Goal: Answer question/provide support: Share knowledge or assist other users

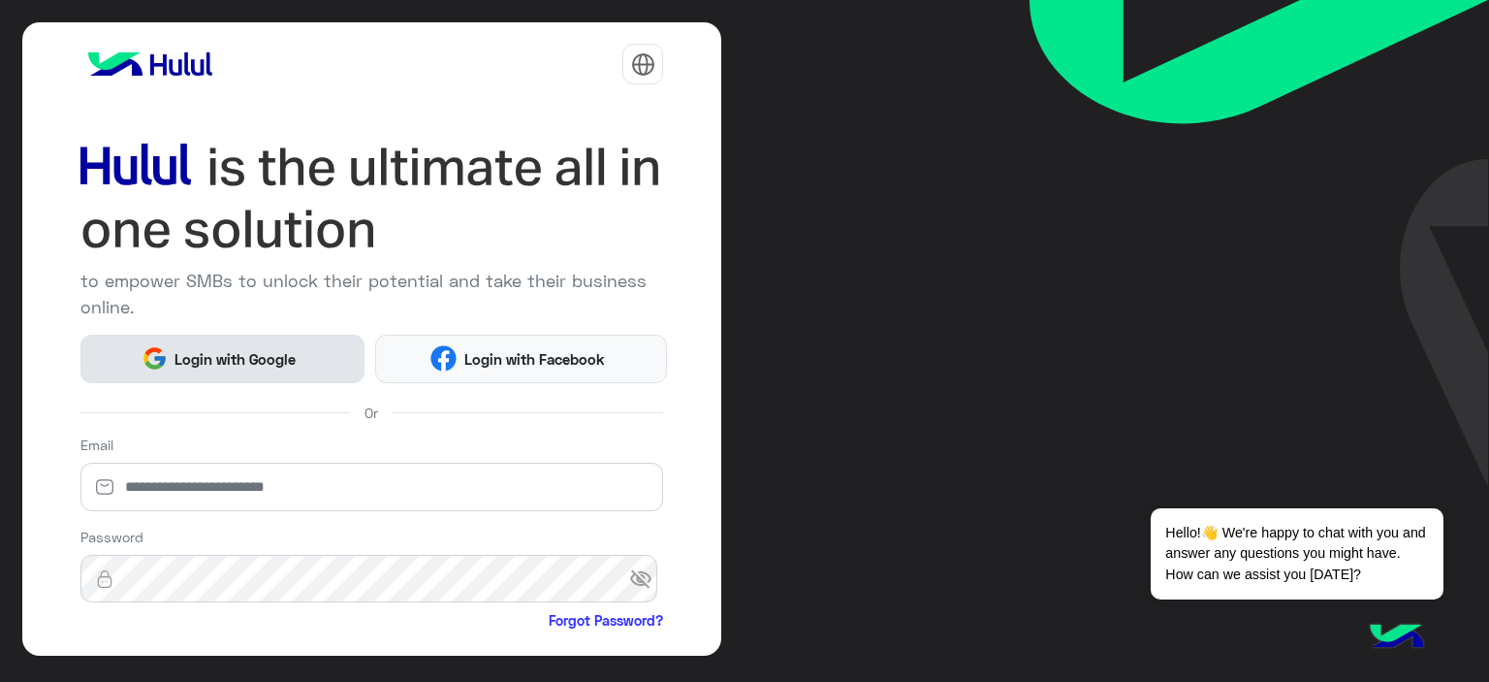
click at [233, 359] on span "Login with Google" at bounding box center [236, 359] width 136 height 22
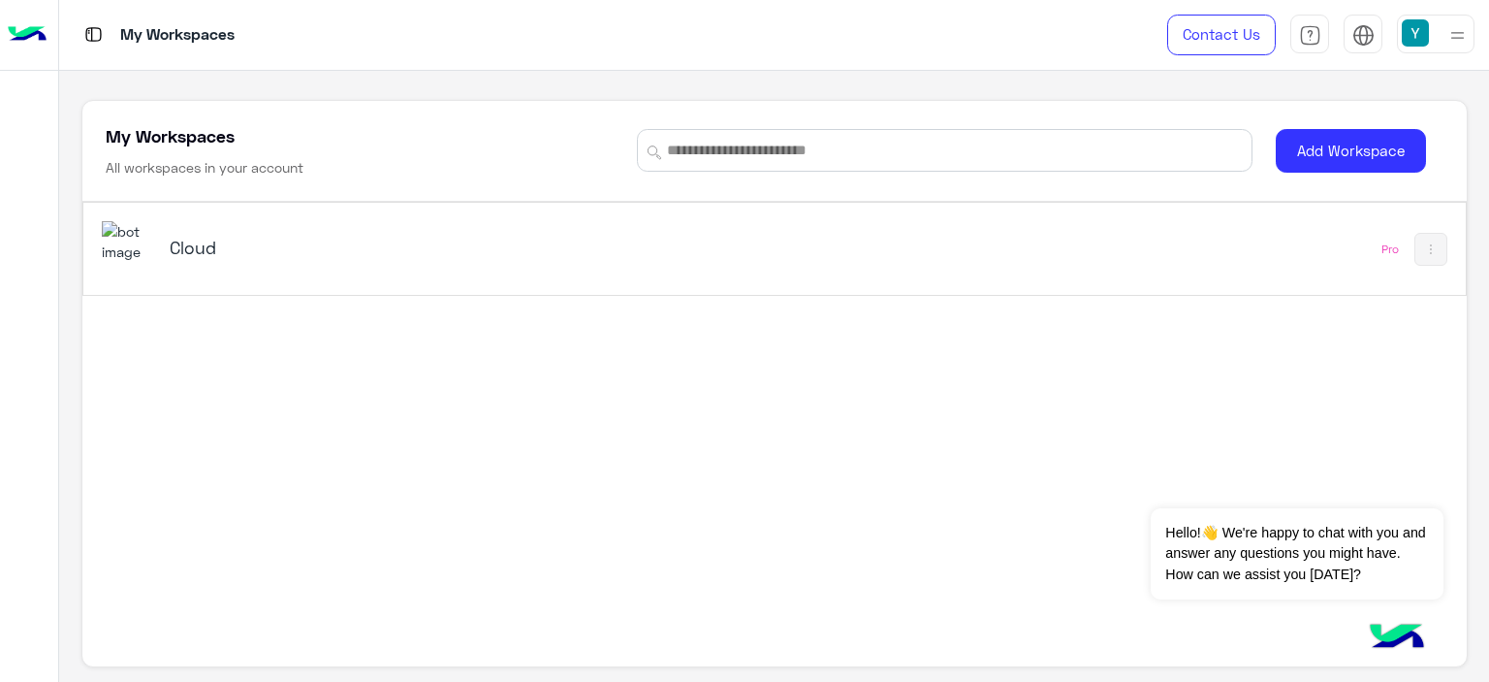
click at [184, 236] on h5 "Cloud" at bounding box center [412, 247] width 485 height 23
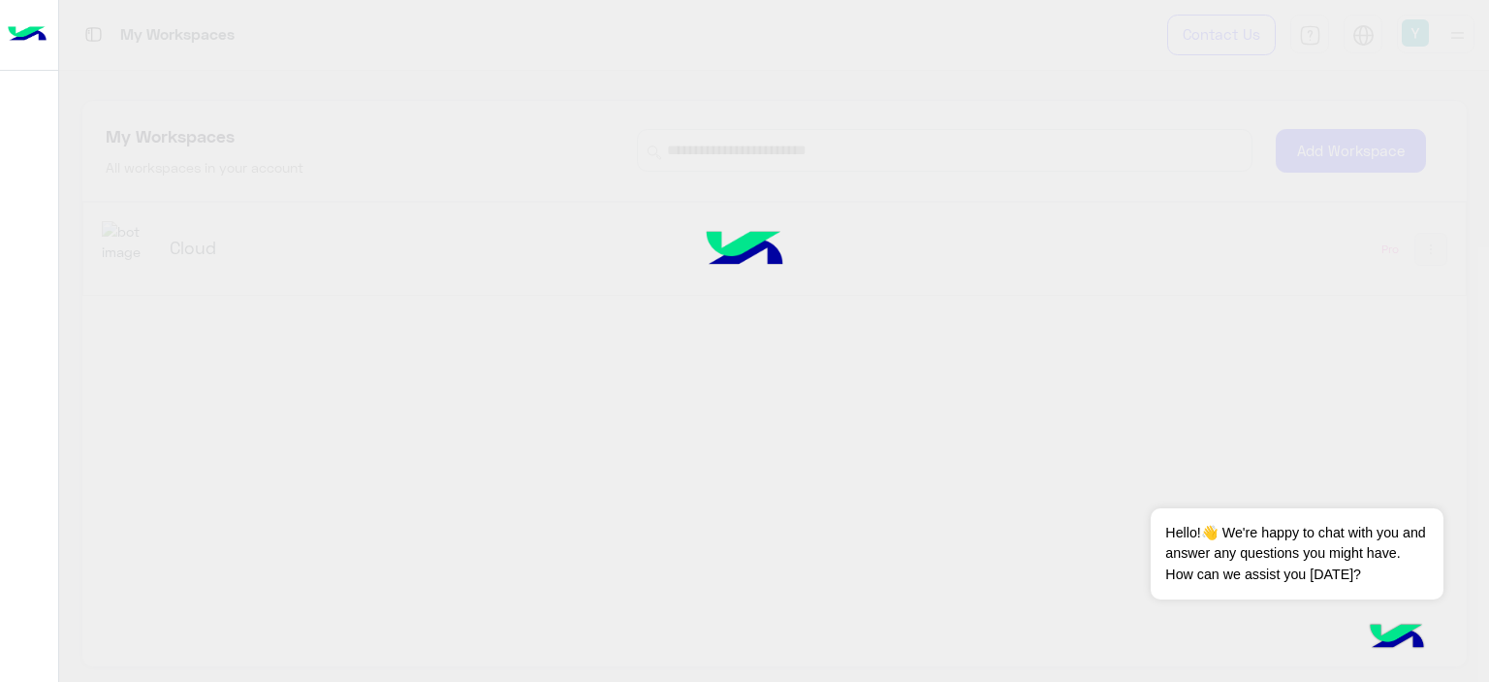
click at [198, 240] on div at bounding box center [744, 341] width 1489 height 682
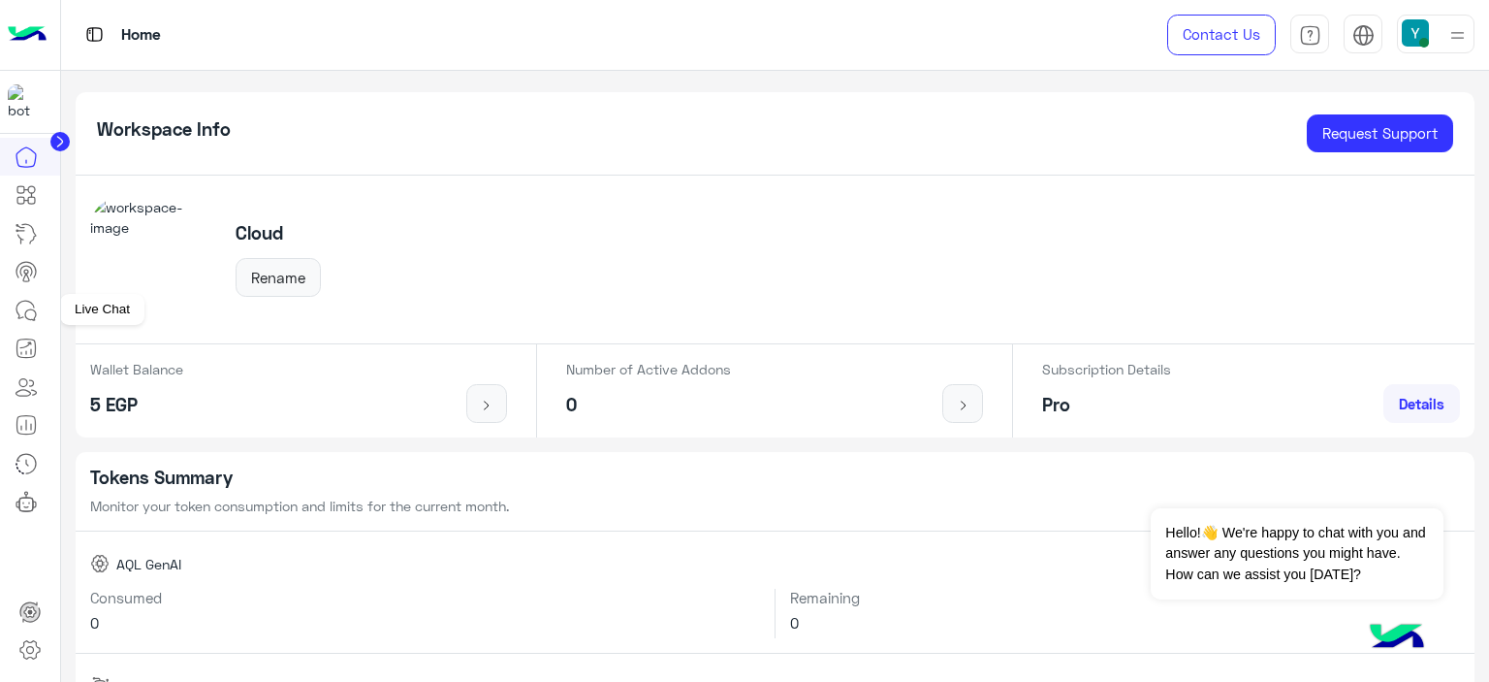
click at [20, 309] on icon at bounding box center [26, 310] width 23 height 23
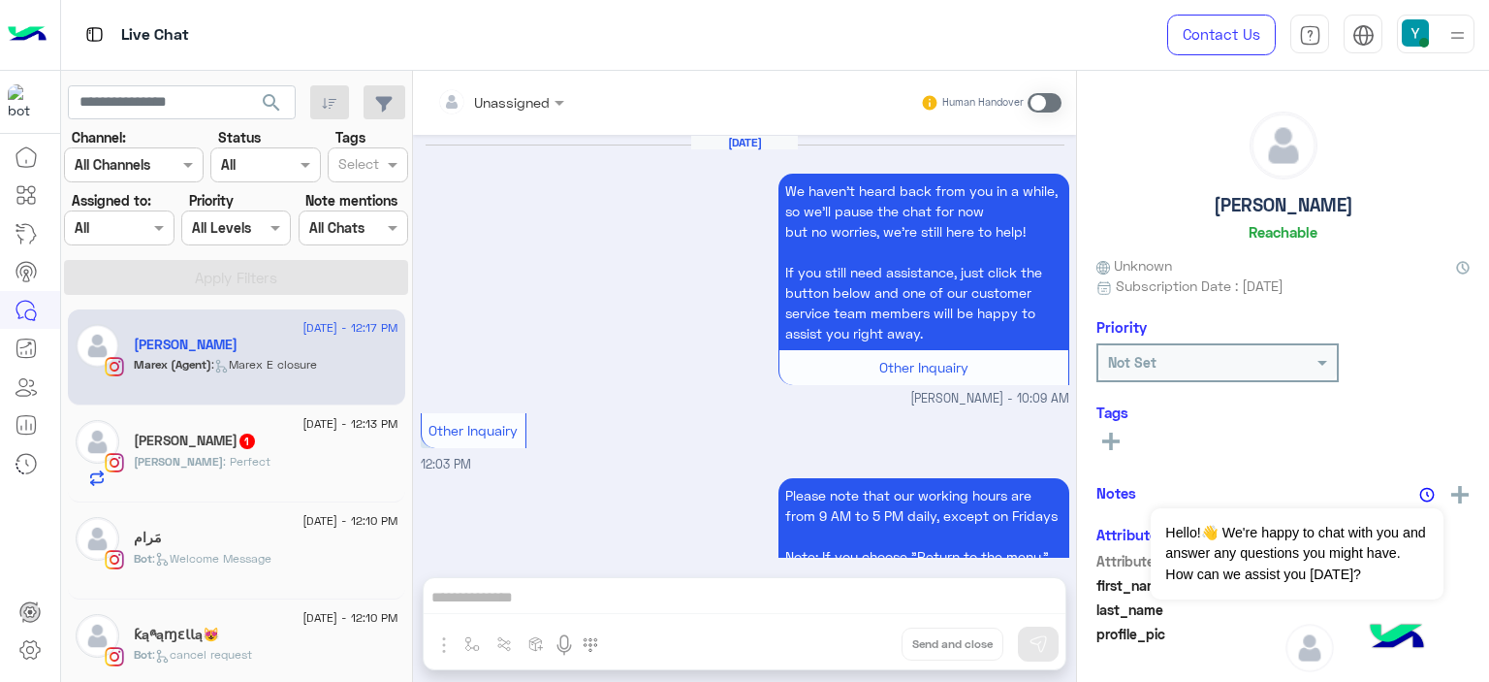
scroll to position [1617, 0]
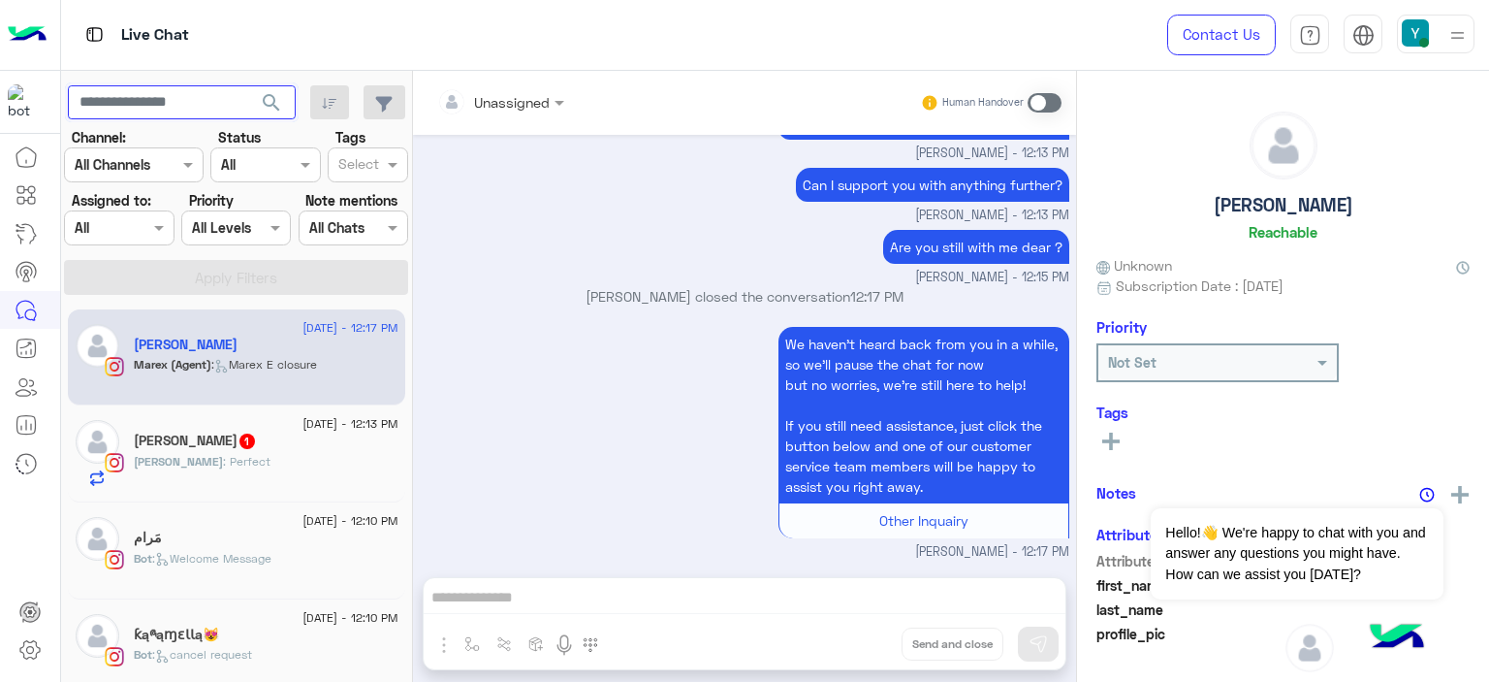
click at [155, 104] on input "text" at bounding box center [182, 102] width 228 height 35
paste input "**********"
type input "**********"
click at [274, 102] on span "search" at bounding box center [271, 102] width 23 height 23
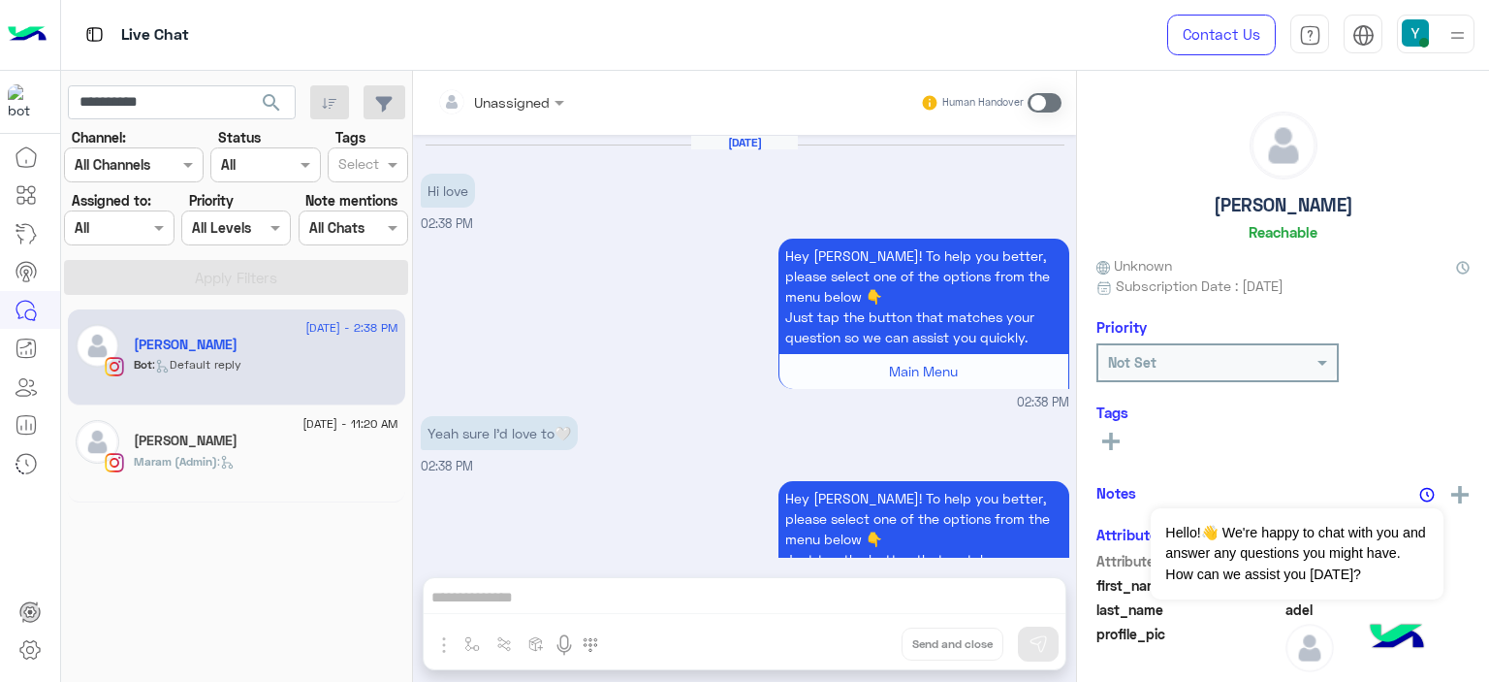
scroll to position [95, 0]
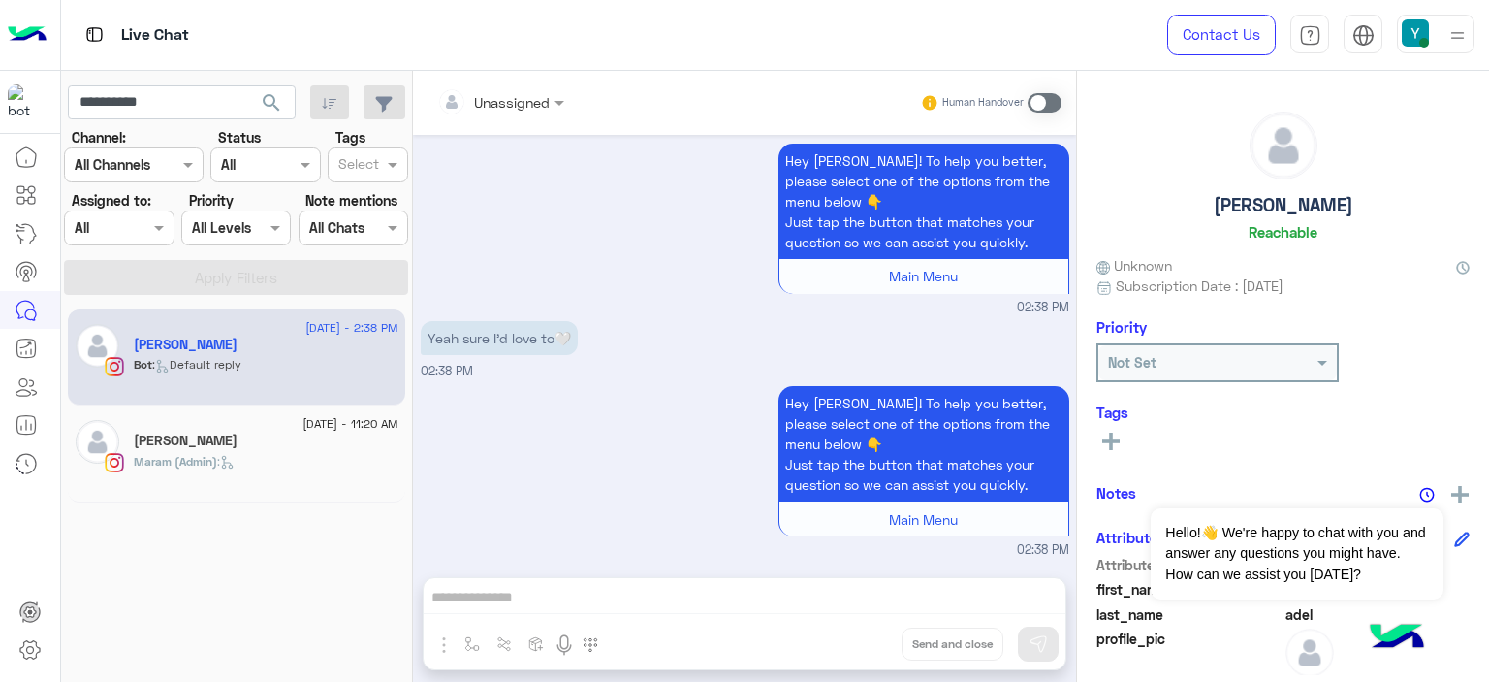
click at [253, 375] on div "Bot : Default reply" at bounding box center [266, 373] width 265 height 34
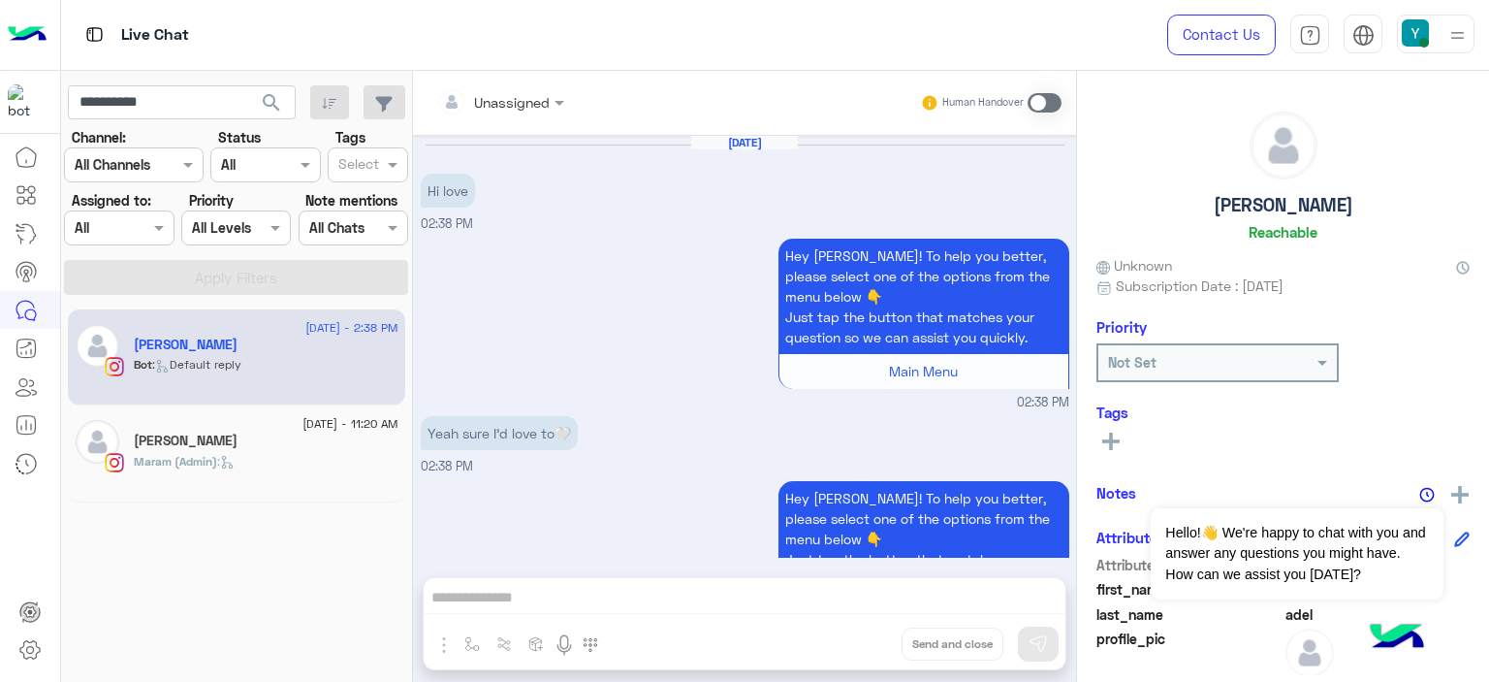
drag, startPoint x: 1075, startPoint y: 317, endPoint x: 1081, endPoint y: 336, distance: 20.2
click at [1081, 336] on mat-drawer "[PERSON_NAME] Reachable Unknown Subscription Date : [DATE] Priority Not Set Tag…" at bounding box center [1282, 380] width 413 height 619
click at [672, 325] on div "Hey [PERSON_NAME]! To help you better, please select one of the options from th…" at bounding box center [745, 323] width 649 height 178
click at [1417, 479] on button "Dismiss ✕" at bounding box center [1386, 483] width 116 height 39
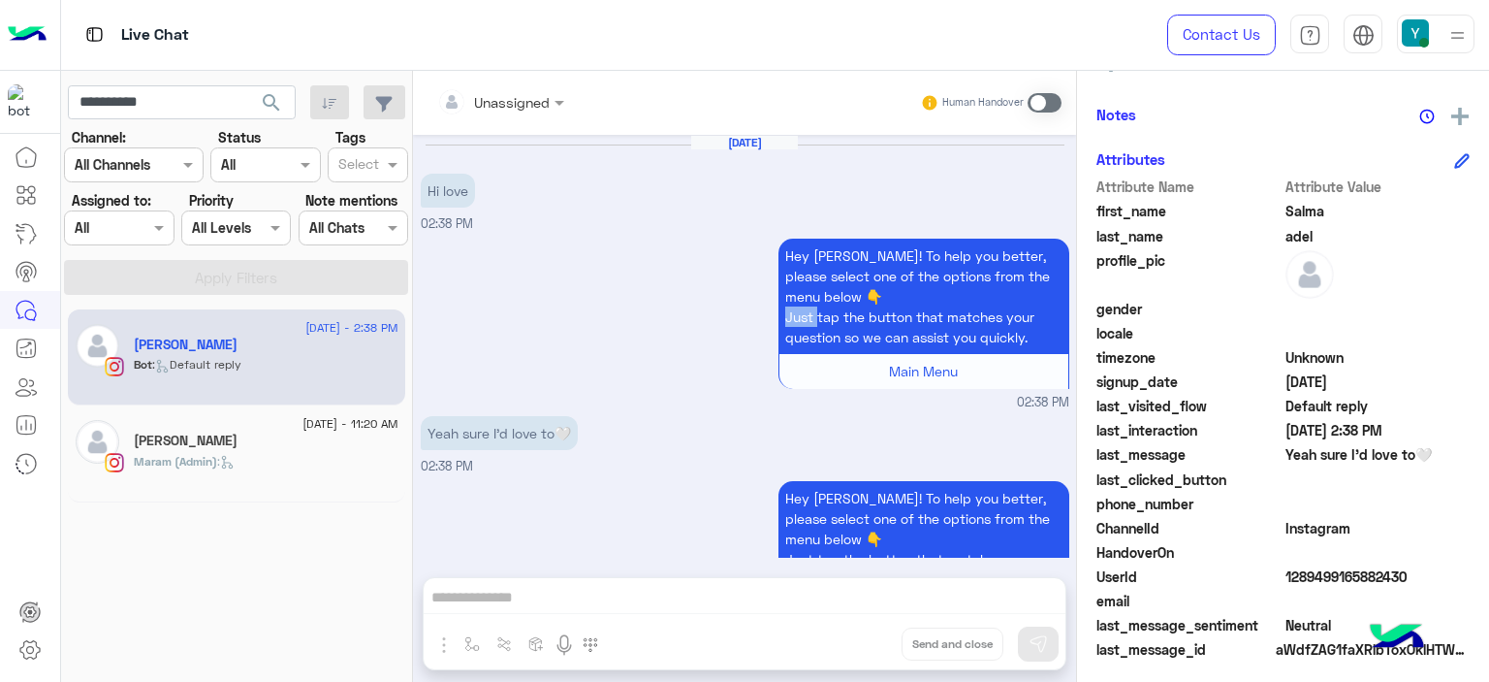
scroll to position [385, 0]
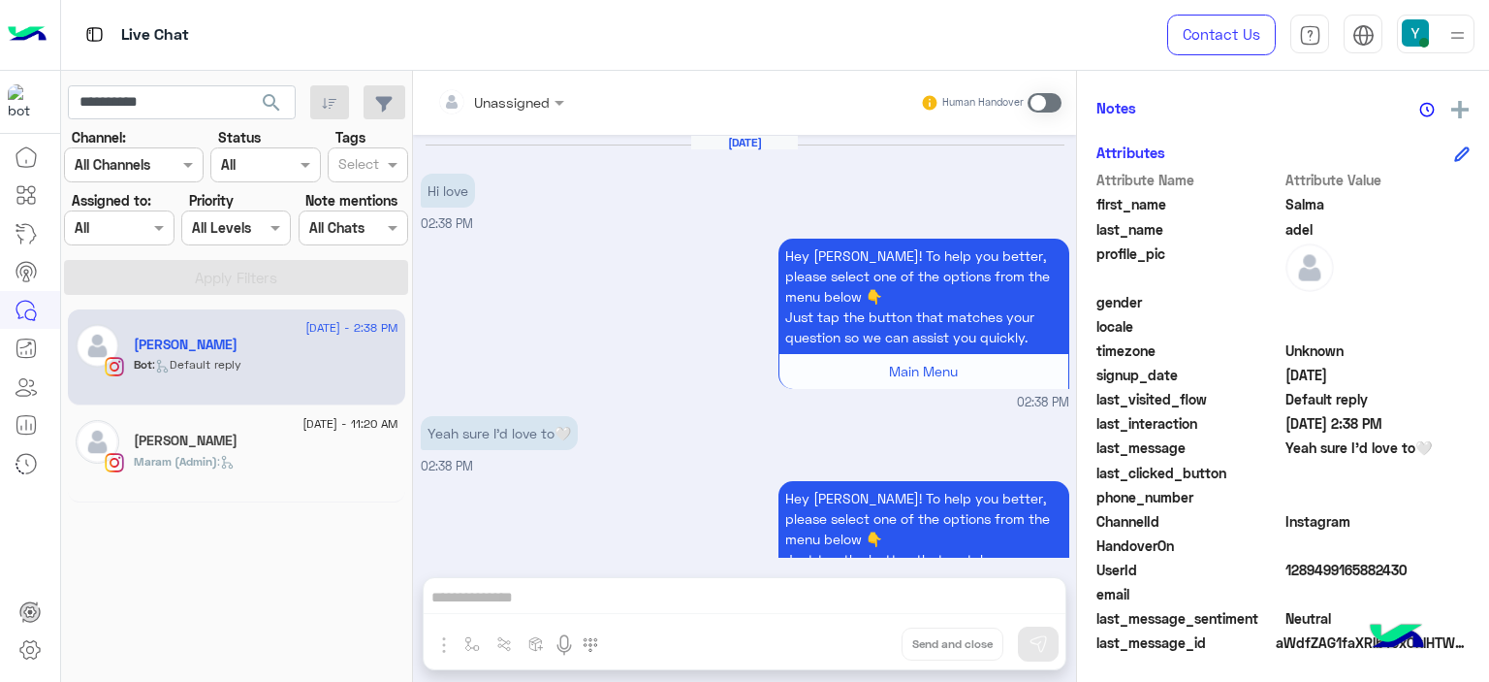
click at [1330, 569] on span "1289499165882430" at bounding box center [1378, 570] width 185 height 20
copy span "1289499165882430"
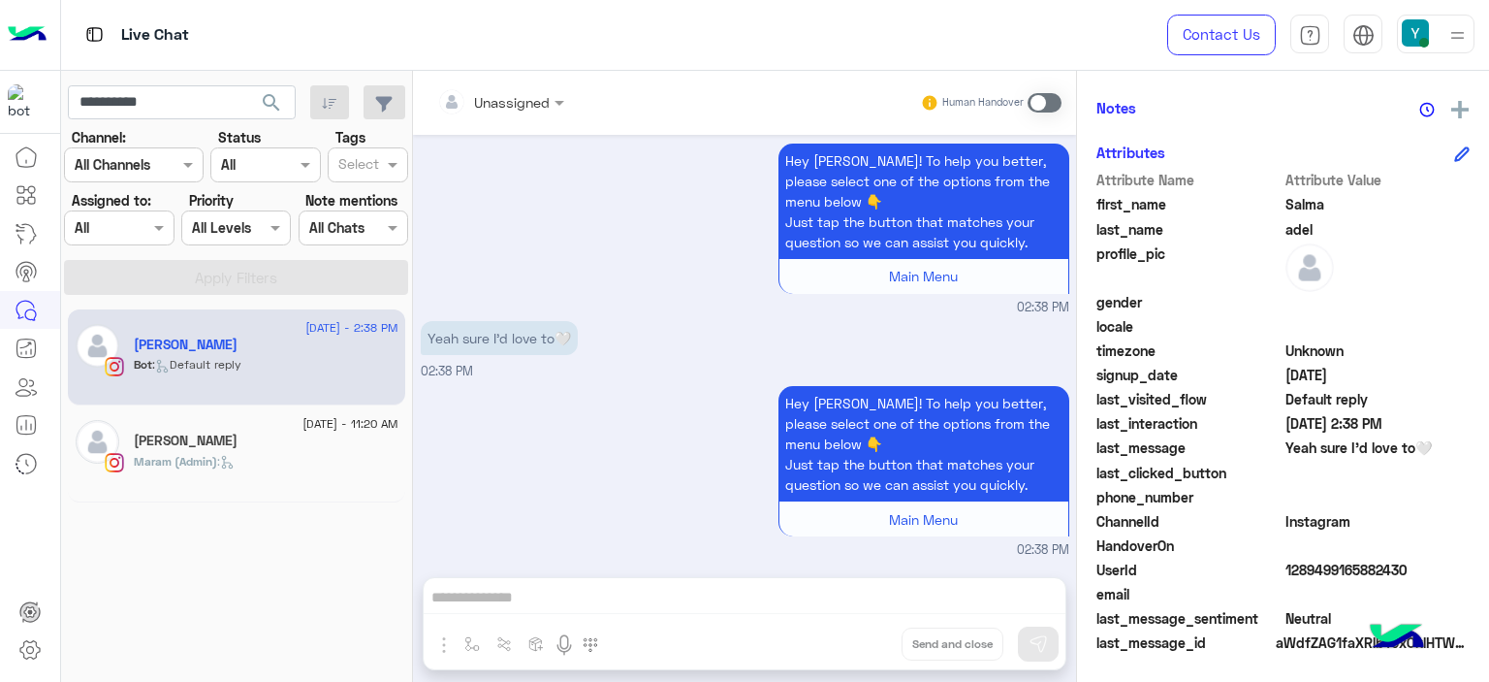
click at [231, 438] on div "[PERSON_NAME]" at bounding box center [266, 442] width 265 height 20
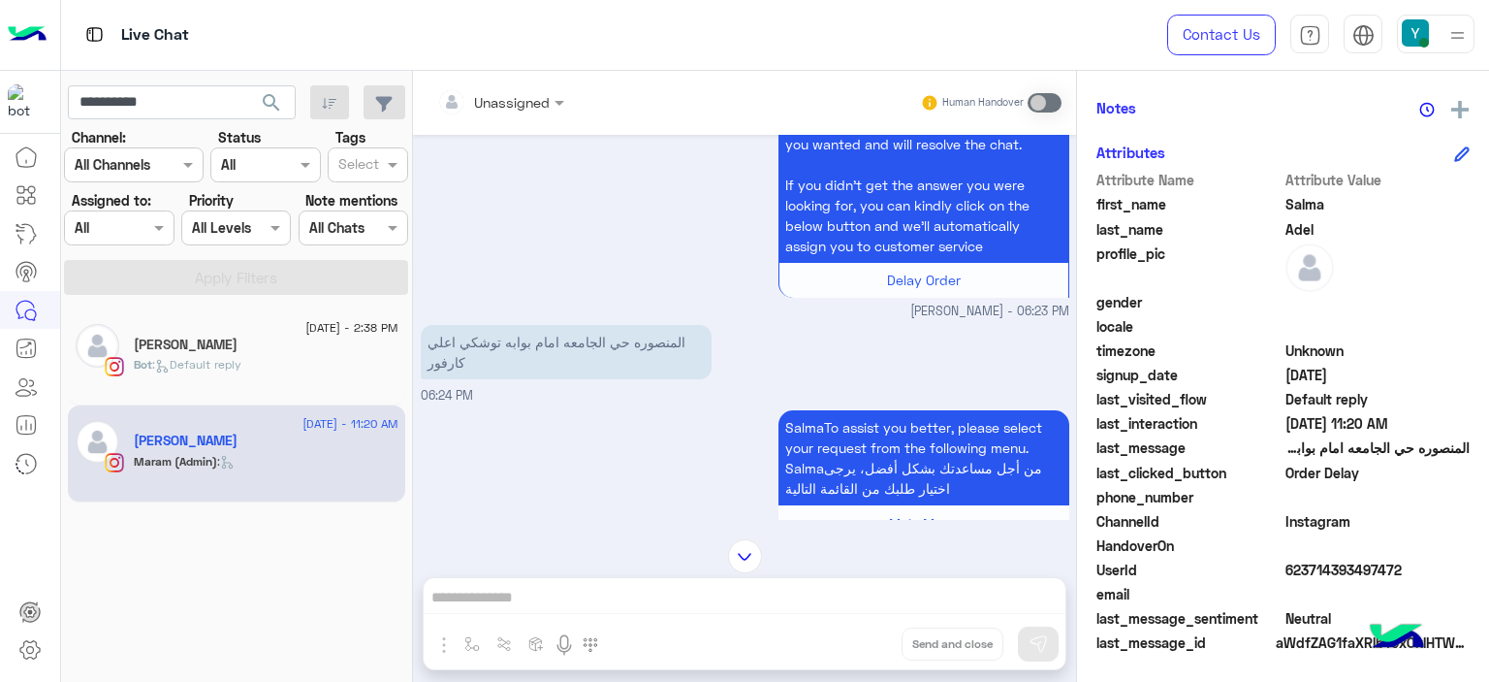
scroll to position [966, 0]
